Goal: Navigation & Orientation: Find specific page/section

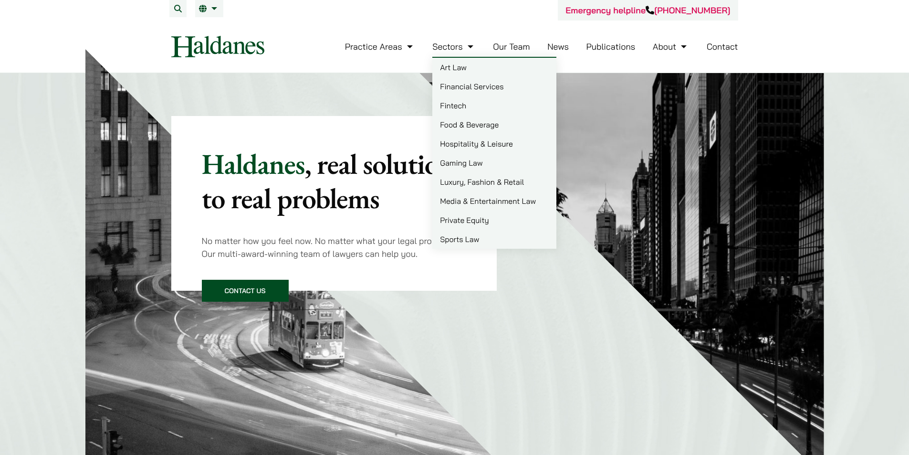
click at [497, 50] on link "Our Team" at bounding box center [511, 46] width 37 height 11
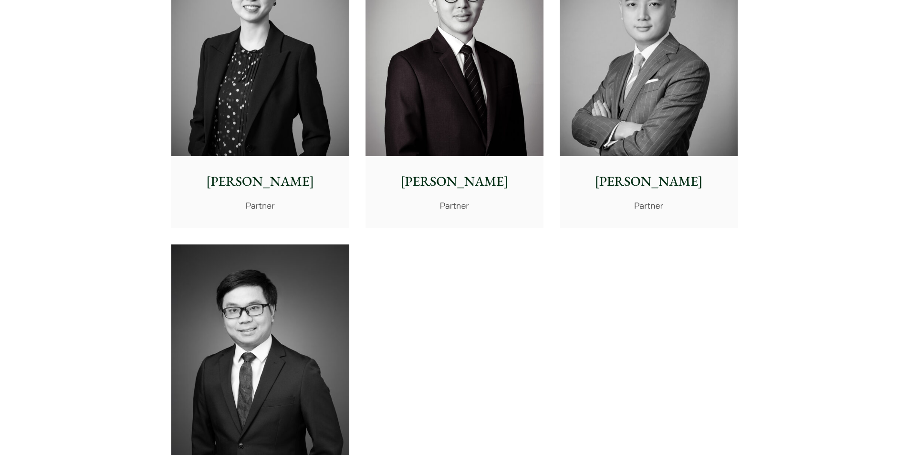
scroll to position [1727, 0]
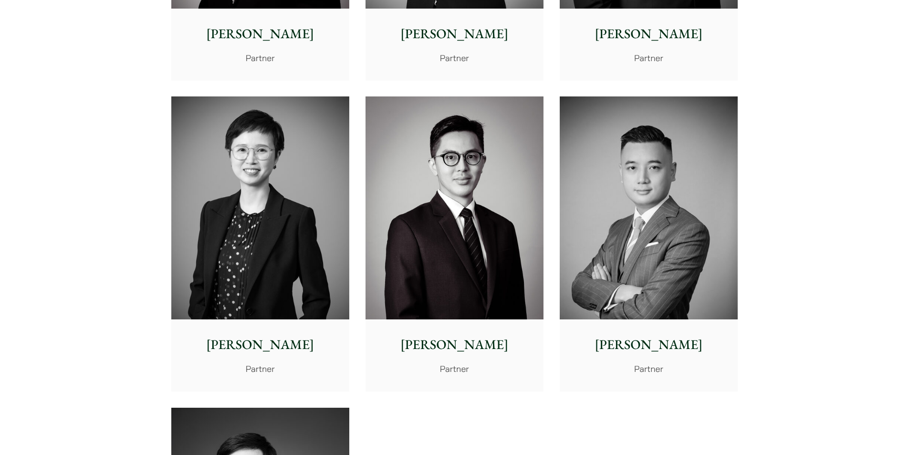
click at [643, 195] on img at bounding box center [648, 207] width 178 height 223
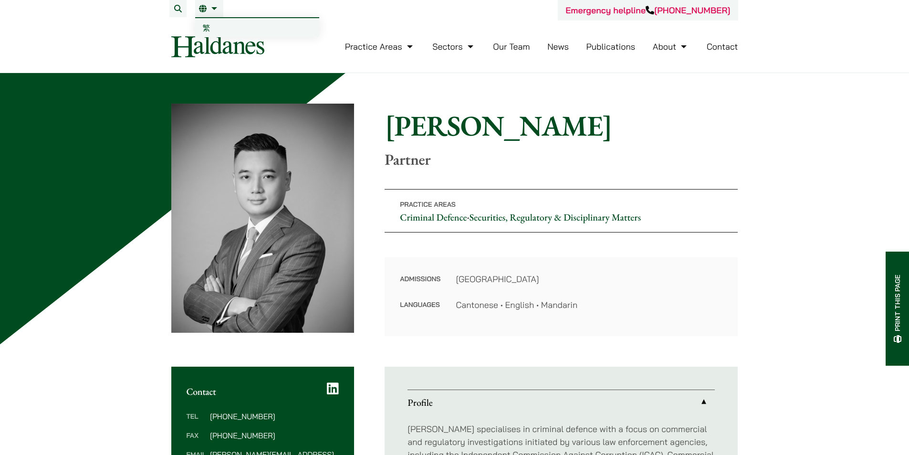
click at [217, 8] on link "EN" at bounding box center [209, 9] width 21 height 8
click at [207, 3] on li "EN 繁" at bounding box center [209, 8] width 28 height 17
click at [205, 28] on span "繁" at bounding box center [207, 28] width 8 height 10
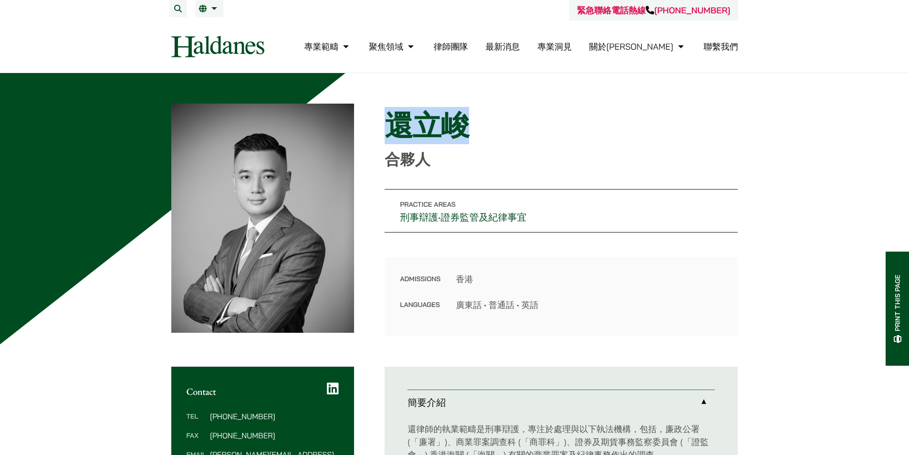
drag, startPoint x: 385, startPoint y: 123, endPoint x: 460, endPoint y: 126, distance: 75.0
click at [460, 126] on h1 "還立峻" at bounding box center [560, 125] width 353 height 34
click at [413, 130] on h1 "還立峻" at bounding box center [560, 125] width 353 height 34
click at [376, 131] on div "Home » Lawyers » 還立峻 還立峻 合夥人 Practice Areas 刑事辯護 • 證券監管及紀律事宜 Admissions 香港 Lang…" at bounding box center [454, 220] width 567 height 232
